Goal: Find specific page/section: Find specific page/section

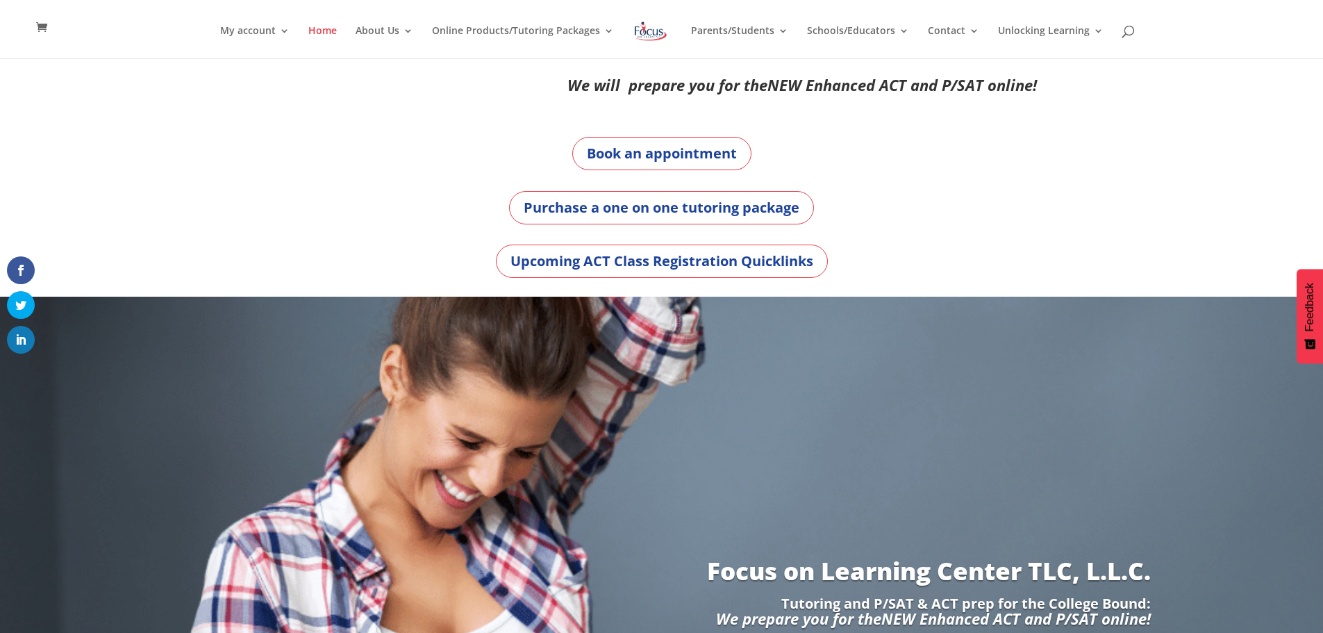
click at [1125, 38] on div "My account My account Account details My Courses Home About Us About FOL The FO…" at bounding box center [661, 29] width 1280 height 58
click at [1129, 34] on span at bounding box center [1129, 34] width 0 height 0
type input "answer sheet"
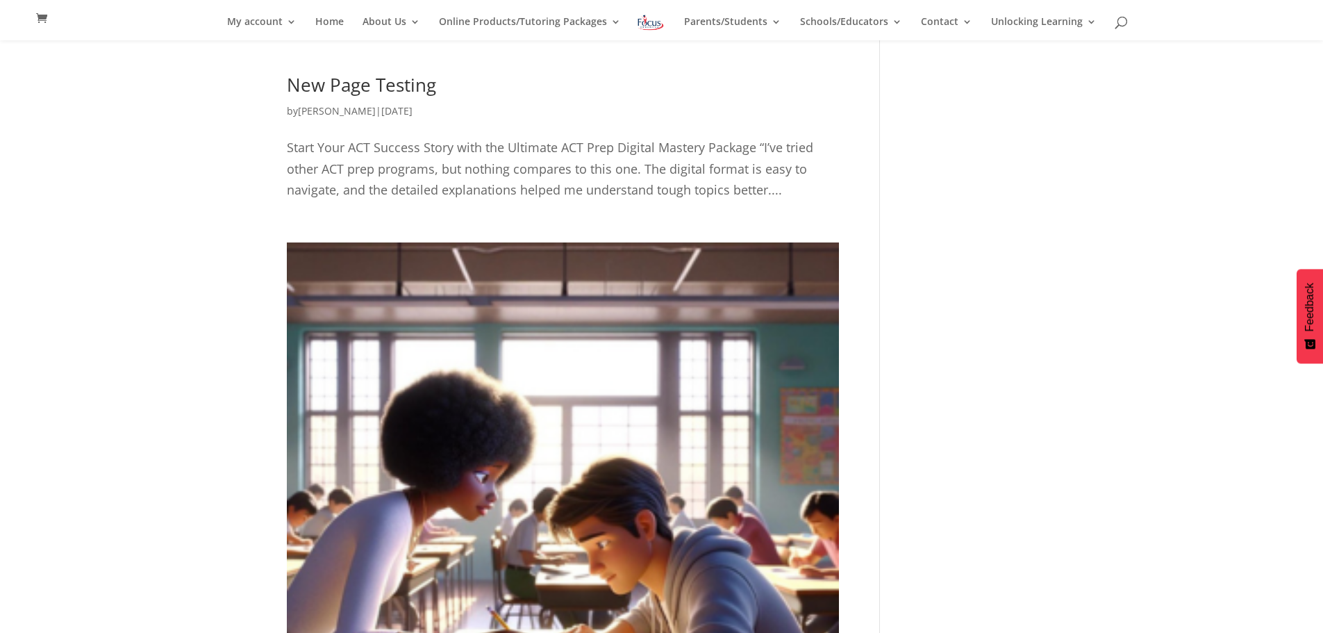
scroll to position [167, 0]
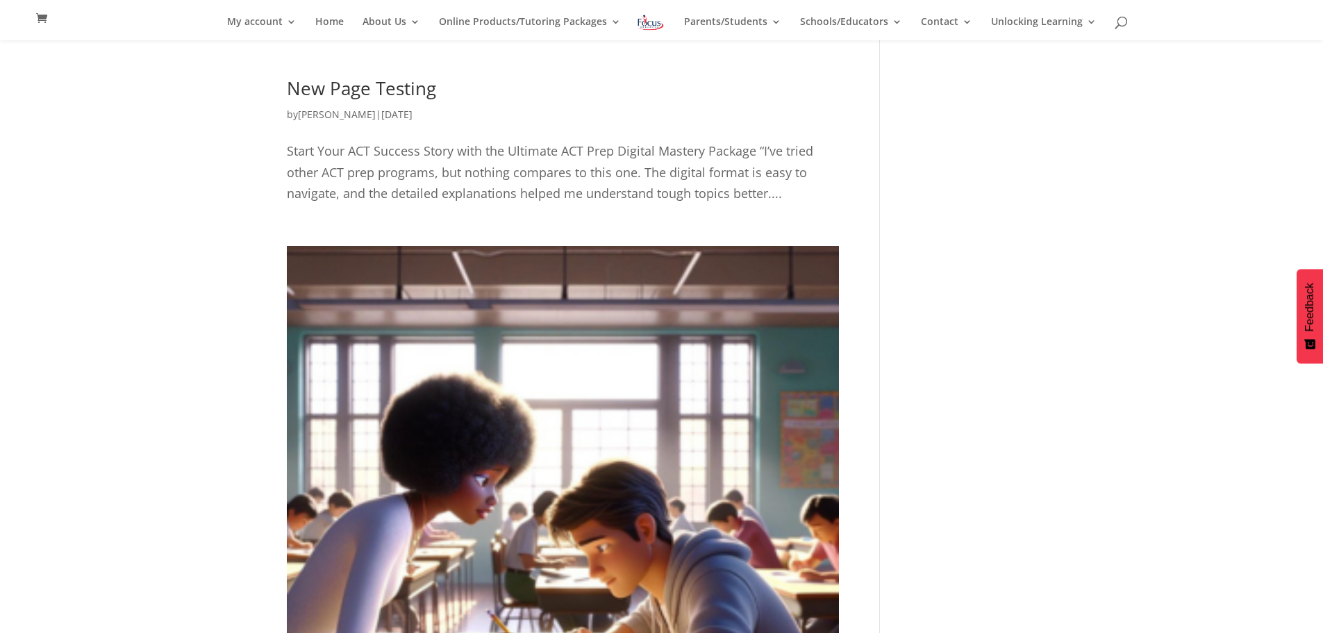
click at [372, 88] on link "New Page Testing" at bounding box center [361, 88] width 149 height 25
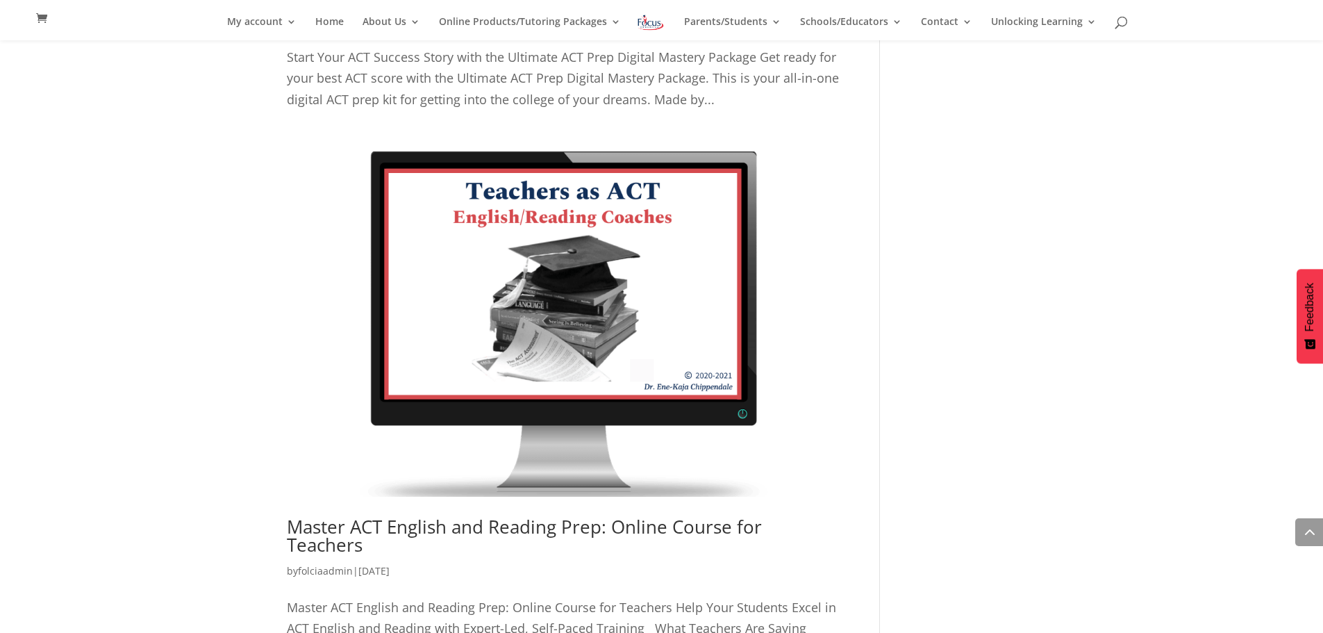
scroll to position [1287, 0]
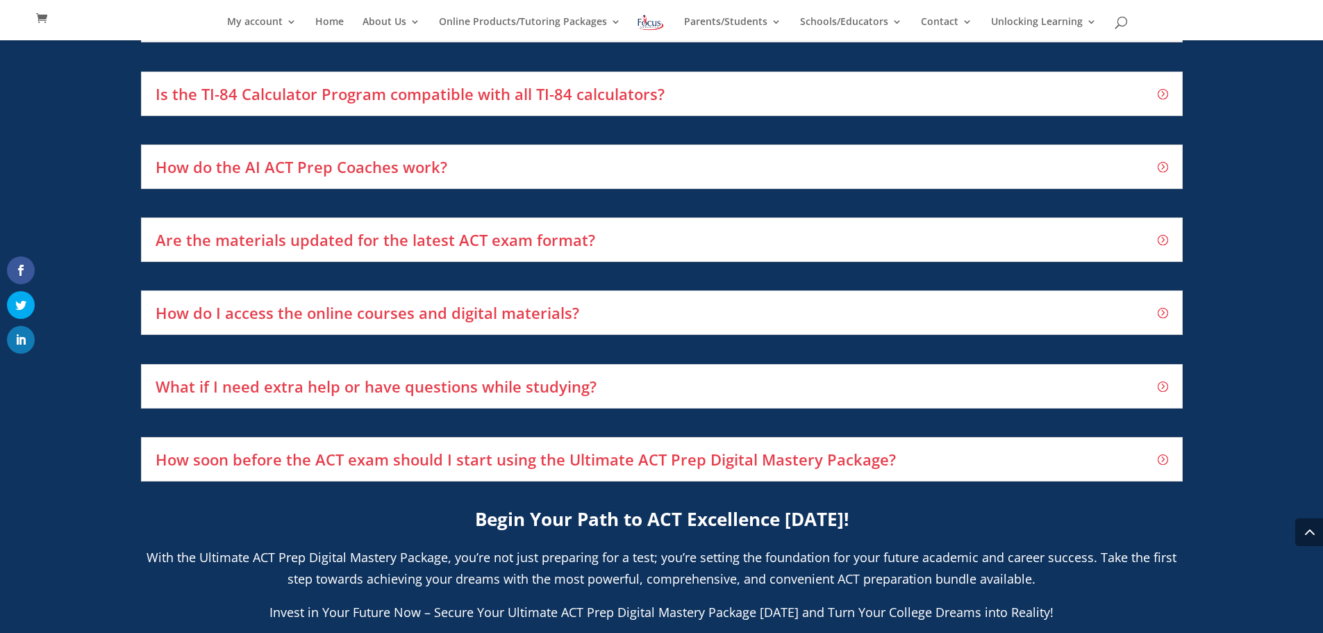
scroll to position [2123, 0]
